Goal: Use online tool/utility: Use online tool/utility

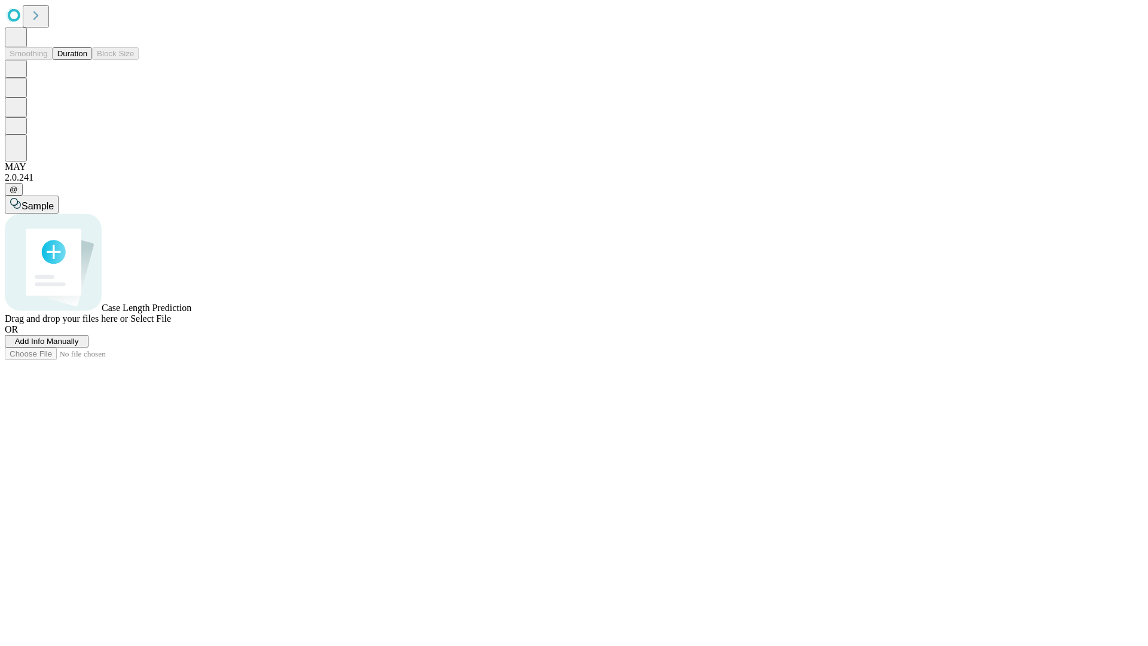
click at [87, 60] on button "Duration" at bounding box center [72, 53] width 39 height 13
click at [171, 323] on span "Select File" at bounding box center [150, 318] width 41 height 10
